Goal: Communication & Community: Answer question/provide support

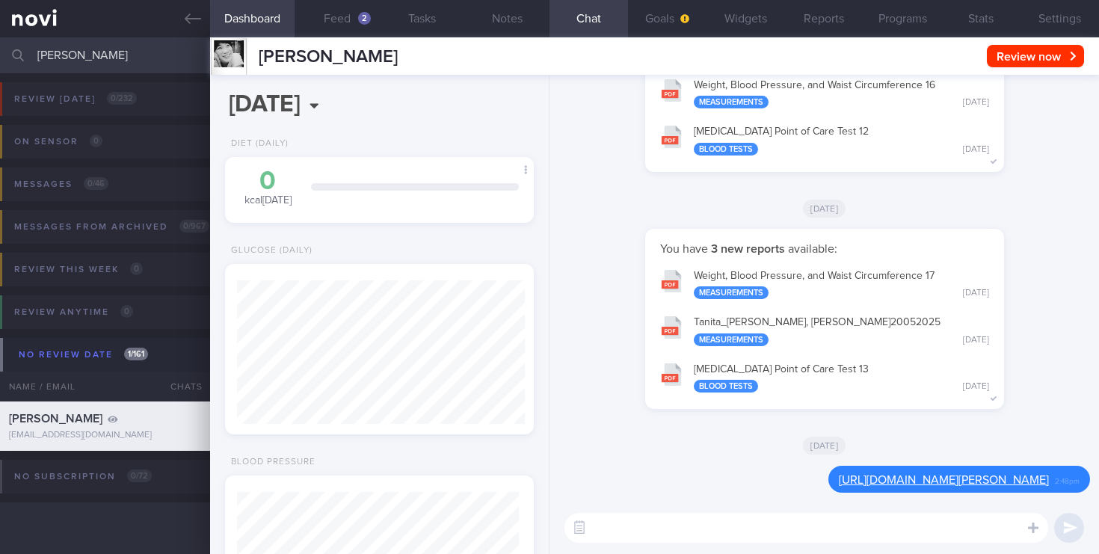
select select "9"
drag, startPoint x: 120, startPoint y: 61, endPoint x: 0, endPoint y: 45, distance: 120.6
click at [0, 45] on input "[PERSON_NAME]" at bounding box center [549, 55] width 1099 height 36
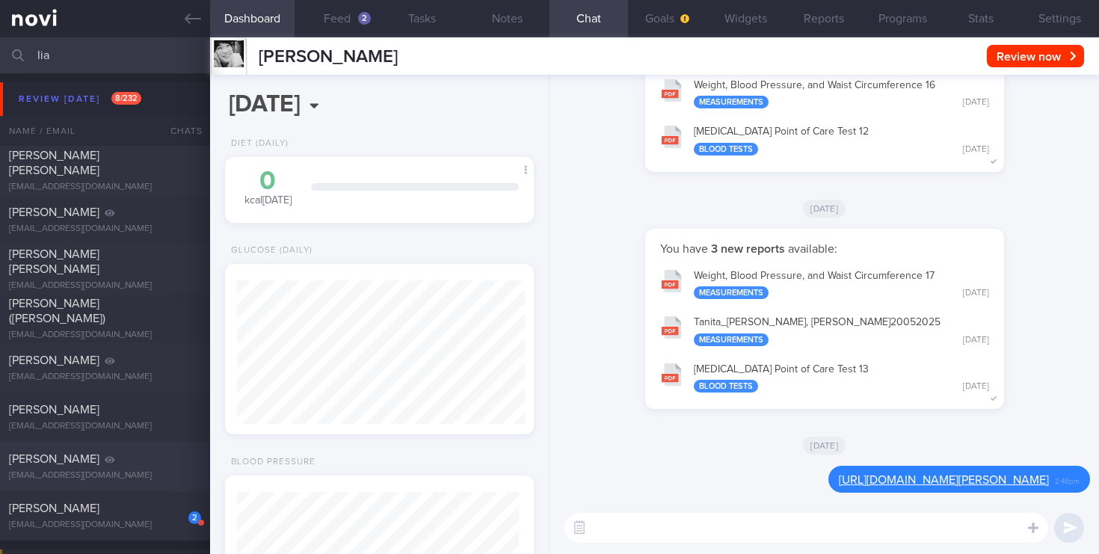
type input "lia"
click at [105, 472] on div "[EMAIL_ADDRESS][DOMAIN_NAME]" at bounding box center [105, 475] width 192 height 11
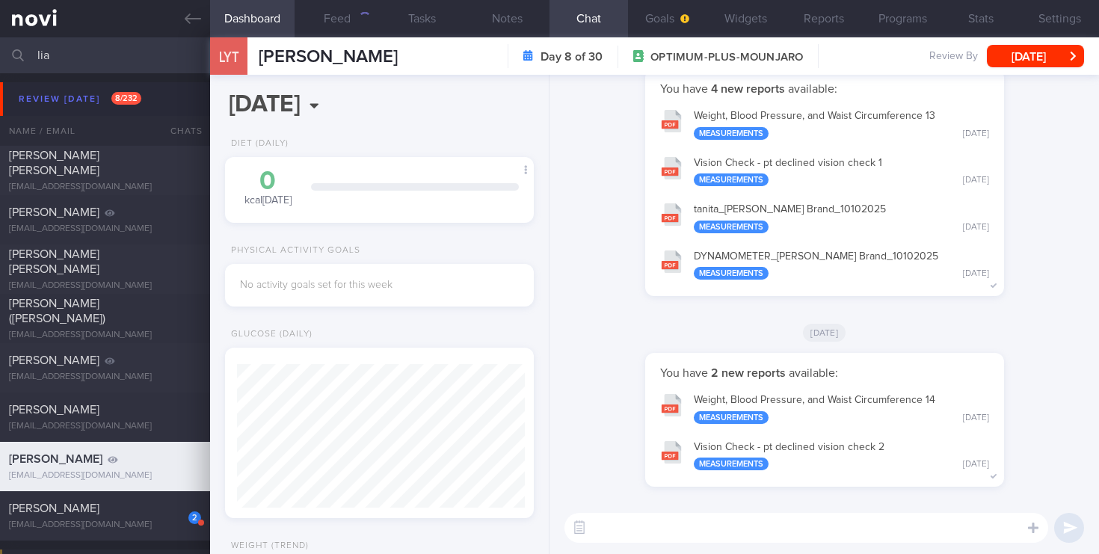
scroll to position [143, 288]
click at [1049, 489] on button "button" at bounding box center [1050, 483] width 30 height 30
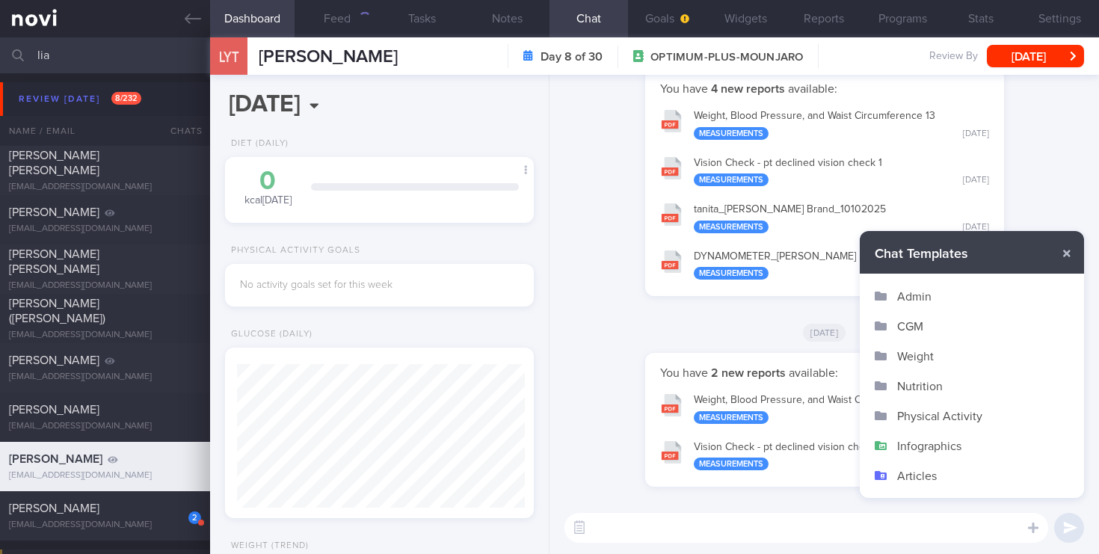
click at [927, 448] on button "Infographics" at bounding box center [971, 445] width 224 height 30
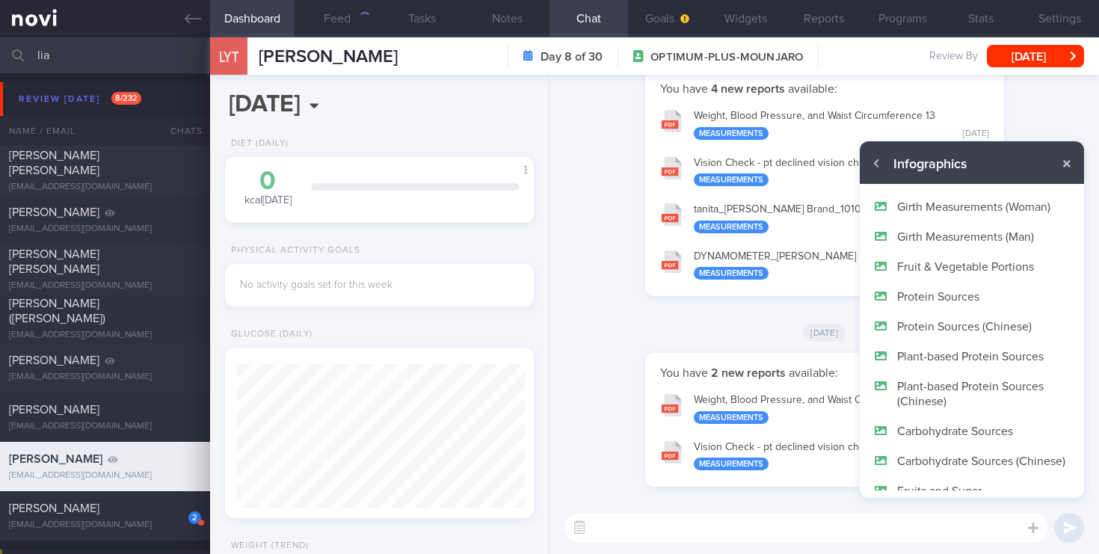
click at [954, 288] on button "Protein Sources" at bounding box center [971, 296] width 224 height 30
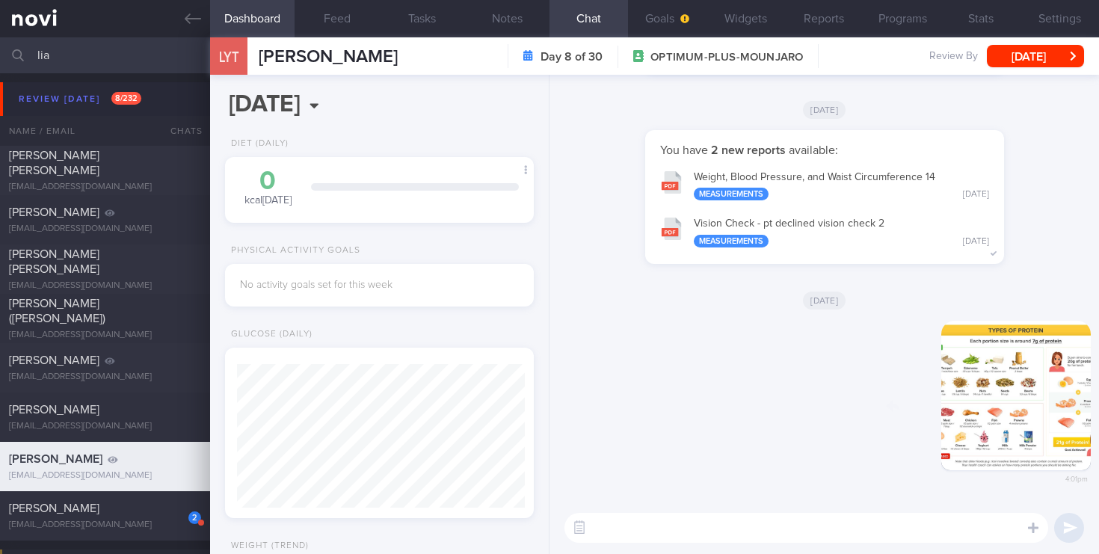
click at [988, 369] on div "Delete 4:01pm" at bounding box center [984, 407] width 209 height 173
click at [1034, 368] on button "button" at bounding box center [1014, 395] width 149 height 149
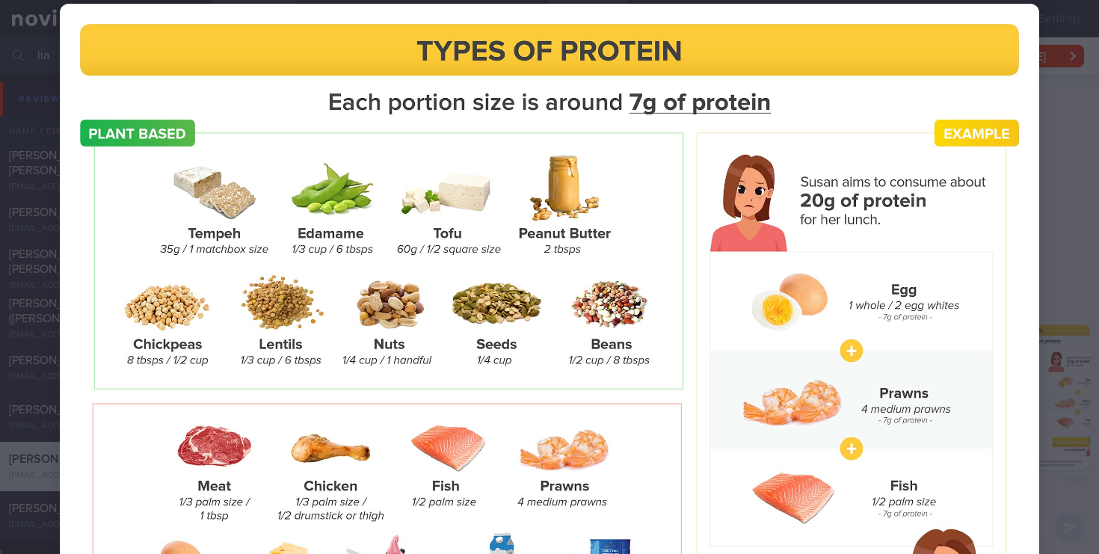
scroll to position [0, 0]
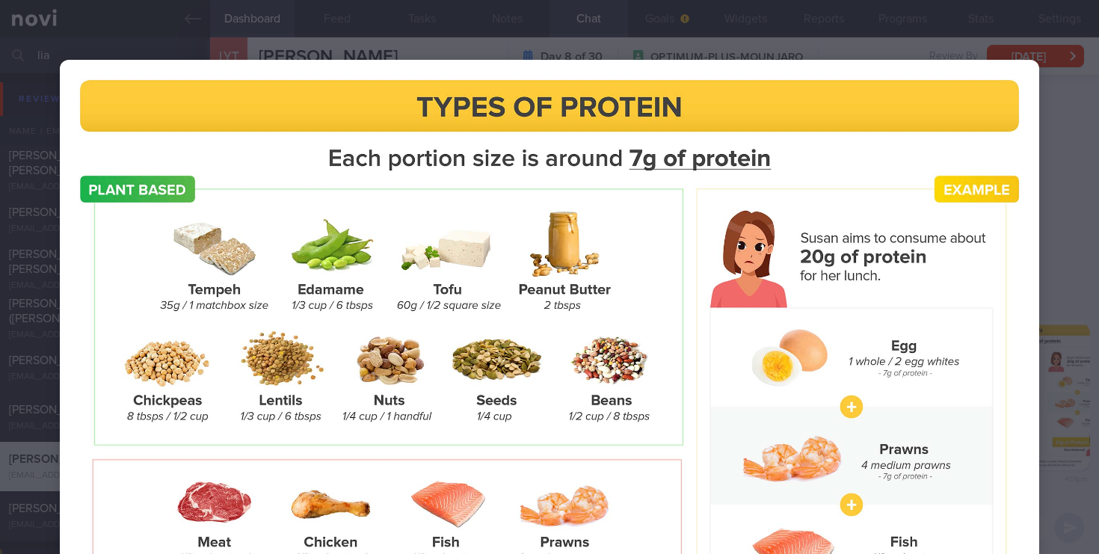
click at [1069, 238] on div at bounding box center [549, 422] width 1099 height 844
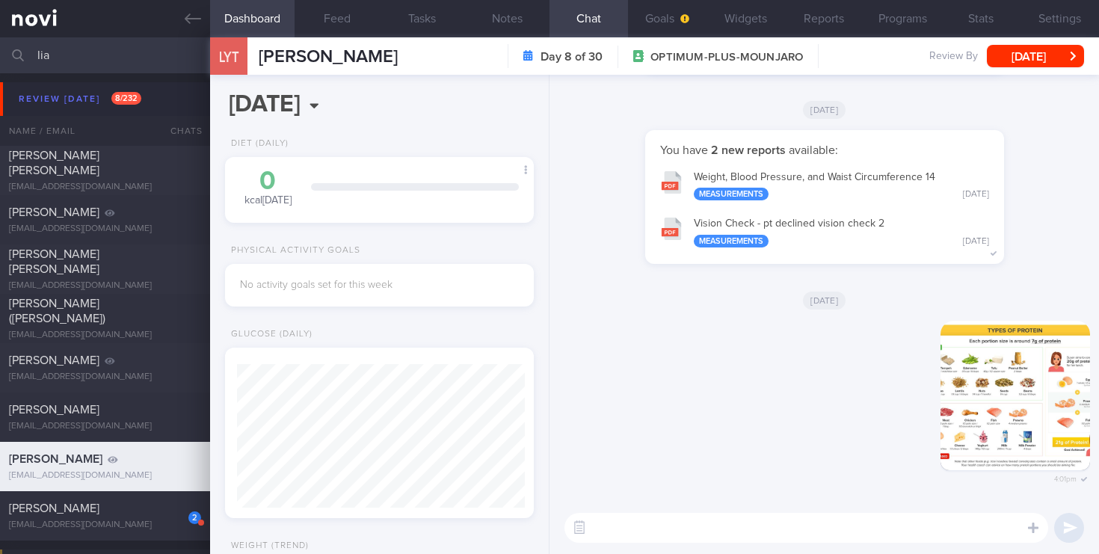
drag, startPoint x: 66, startPoint y: 66, endPoint x: 0, endPoint y: 55, distance: 66.7
click at [0, 55] on input "lia" at bounding box center [549, 55] width 1099 height 36
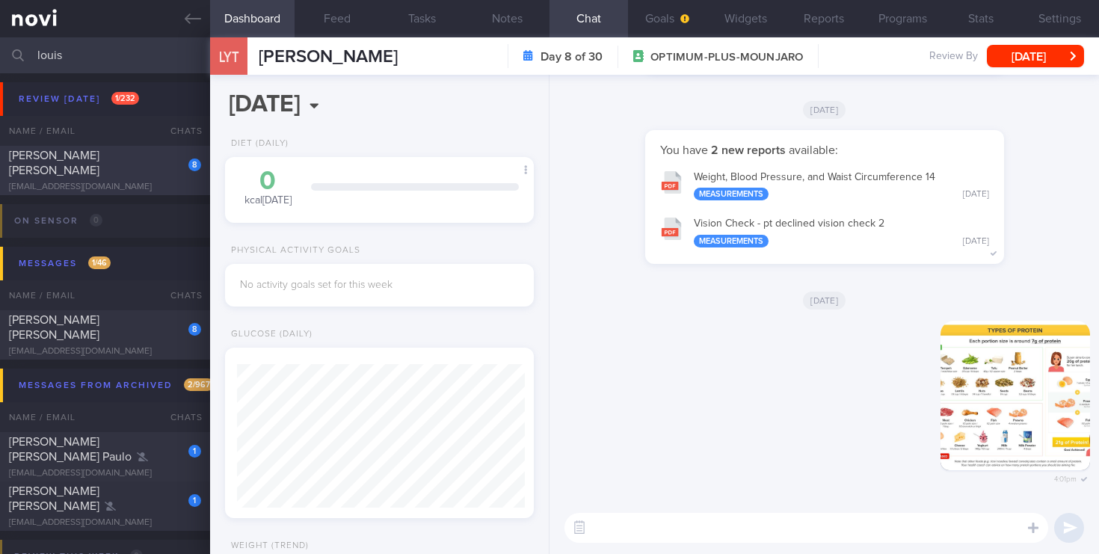
type input "louis"
click at [140, 182] on div "[EMAIL_ADDRESS][DOMAIN_NAME]" at bounding box center [105, 187] width 192 height 11
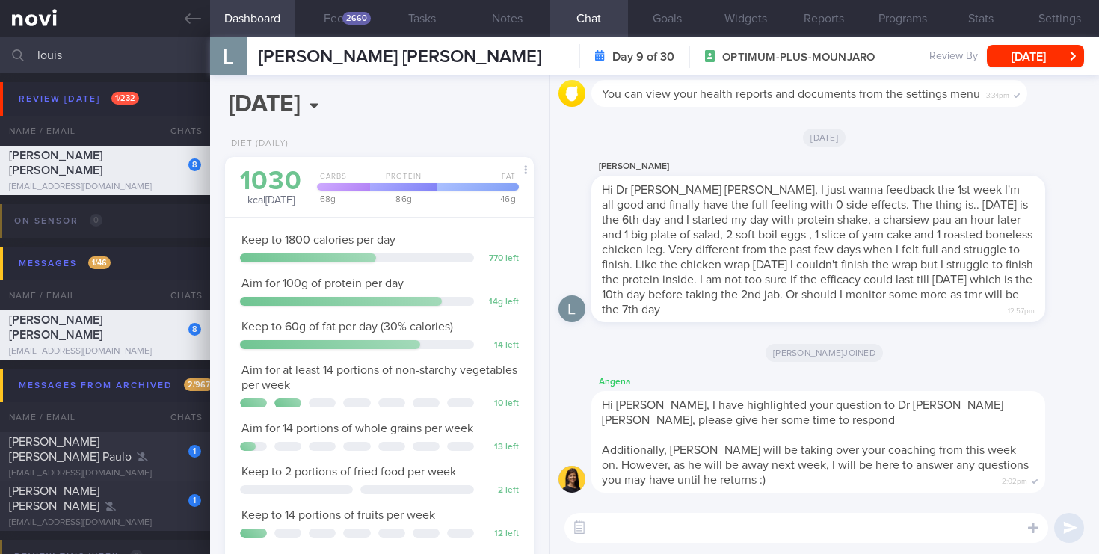
click at [605, 528] on textarea at bounding box center [806, 528] width 484 height 30
click at [624, 516] on textarea at bounding box center [806, 528] width 484 height 30
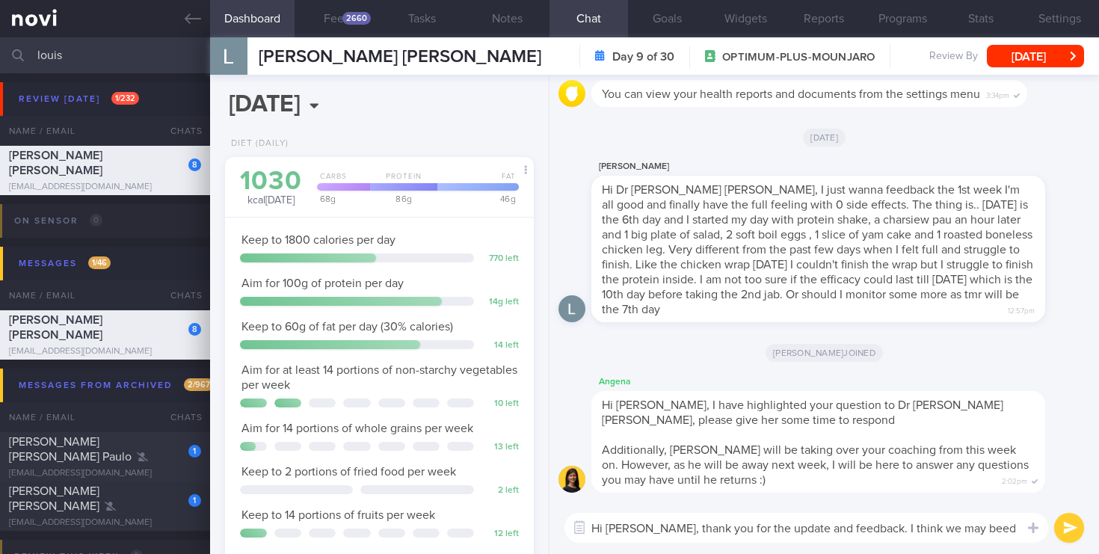
click at [923, 532] on textarea "Hi [PERSON_NAME], thank you for the update and feedback. I think we may beed" at bounding box center [806, 528] width 484 height 30
drag, startPoint x: 959, startPoint y: 531, endPoint x: 893, endPoint y: 531, distance: 65.8
click at [893, 531] on textarea "Hi [PERSON_NAME], thank you for the update and feedback. I think we may beed" at bounding box center [806, 528] width 484 height 30
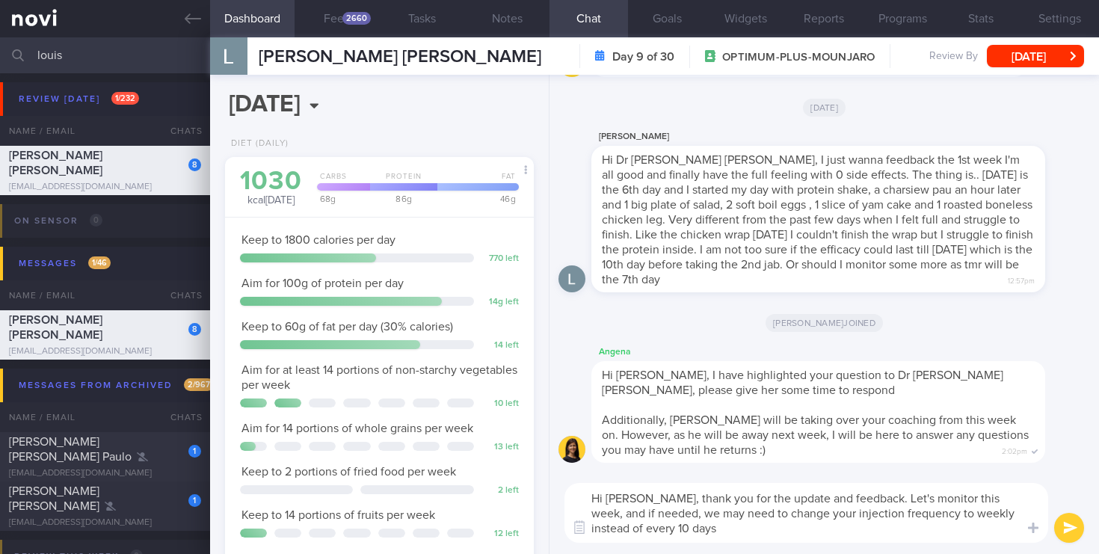
type textarea "Hi [PERSON_NAME], thank you for the update and feedback. Let's monitor this wee…"
